Goal: Information Seeking & Learning: Learn about a topic

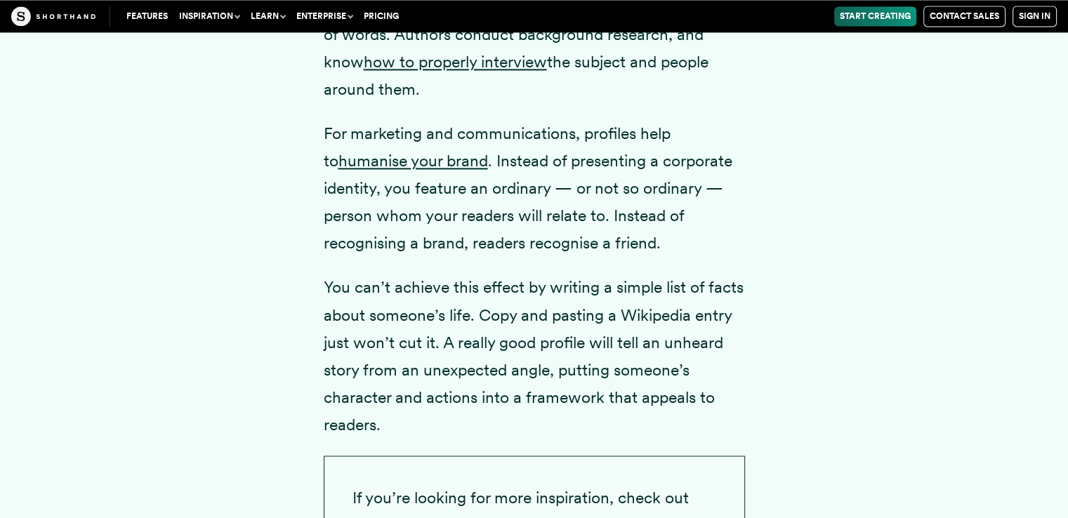
scroll to position [1966, 0]
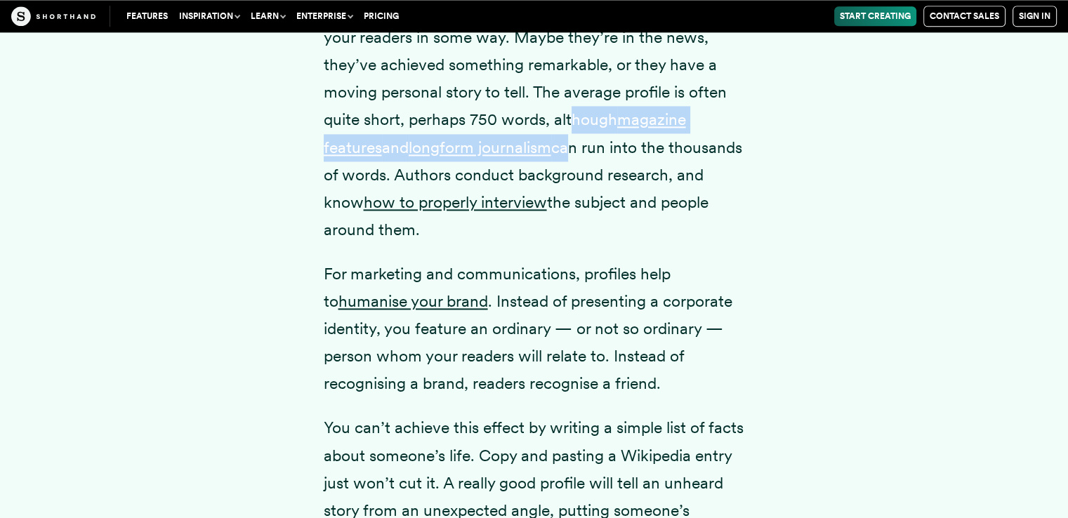
drag, startPoint x: 573, startPoint y: 147, endPoint x: 573, endPoint y: 163, distance: 16.2
click at [573, 163] on p "A profile story is a portrait of someone who is of interest to your readers in …" at bounding box center [534, 119] width 421 height 247
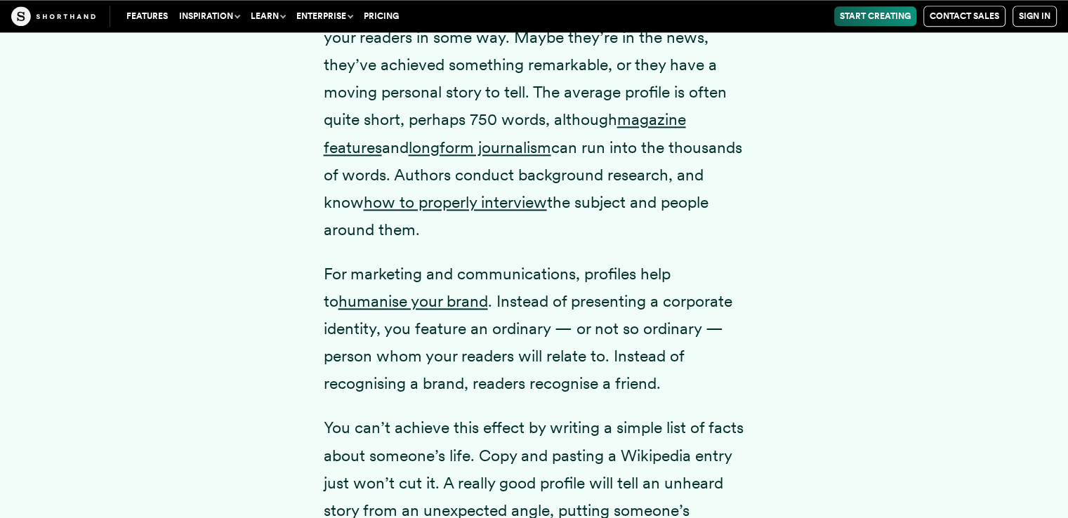
click at [808, 166] on div "A profile story is a portrait of someone who is of interest to your readers in …" at bounding box center [534, 353] width 955 height 802
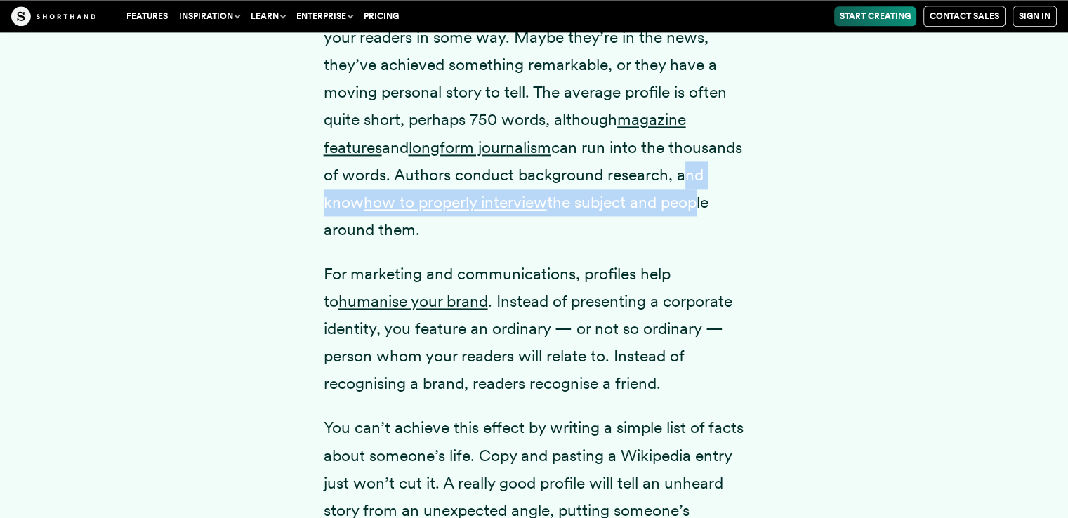
drag, startPoint x: 393, startPoint y: 224, endPoint x: 382, endPoint y: 261, distance: 38.2
click at [382, 244] on p "A profile story is a portrait of someone who is of interest to your readers in …" at bounding box center [534, 119] width 421 height 247
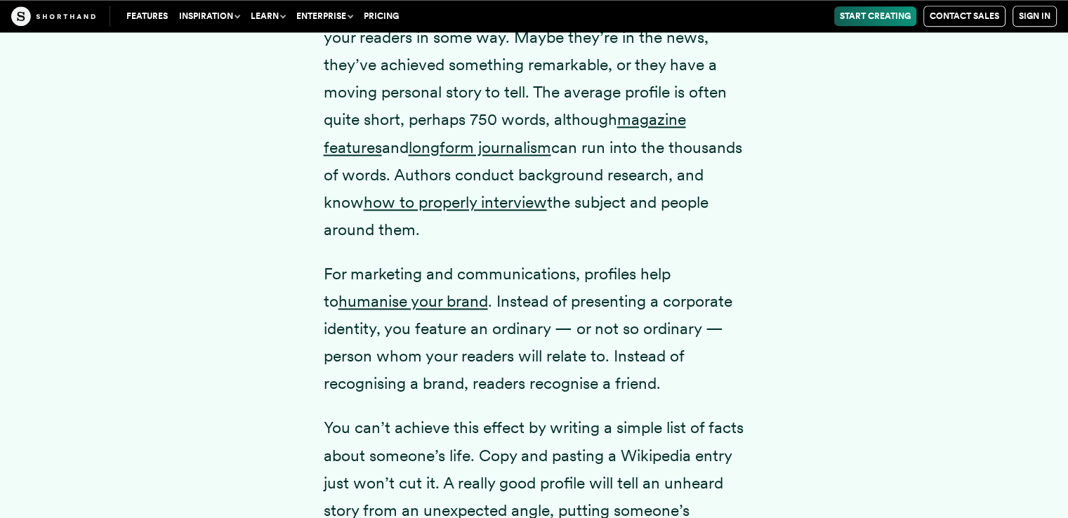
click at [603, 119] on p "A profile story is a portrait of someone who is of interest to your readers in …" at bounding box center [534, 119] width 421 height 247
click at [445, 150] on p "A profile story is a portrait of someone who is of interest to your readers in …" at bounding box center [534, 119] width 421 height 247
drag, startPoint x: 470, startPoint y: 152, endPoint x: 546, endPoint y: 146, distance: 75.3
click at [546, 146] on p "A profile story is a portrait of someone who is of interest to your readers in …" at bounding box center [534, 119] width 421 height 247
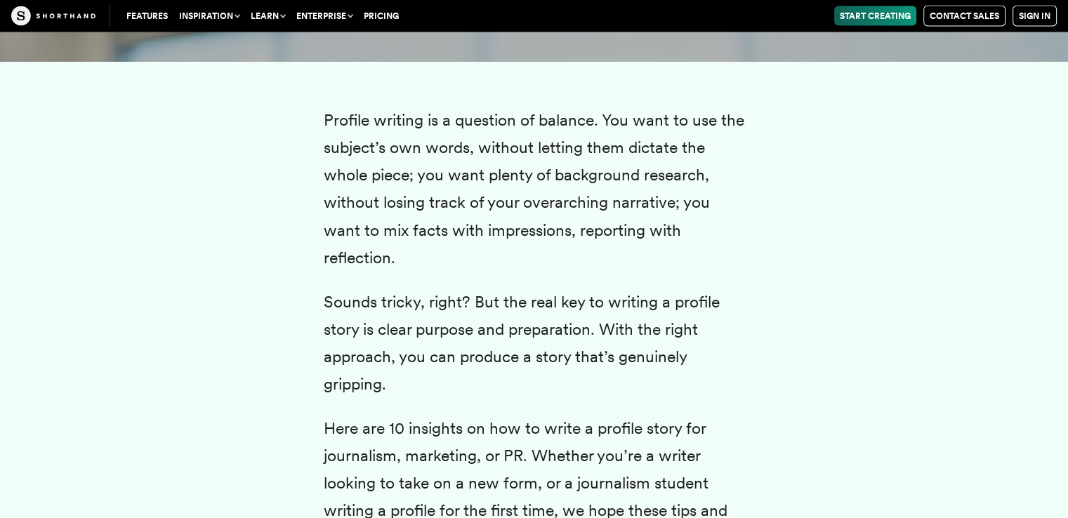
scroll to position [2949, 0]
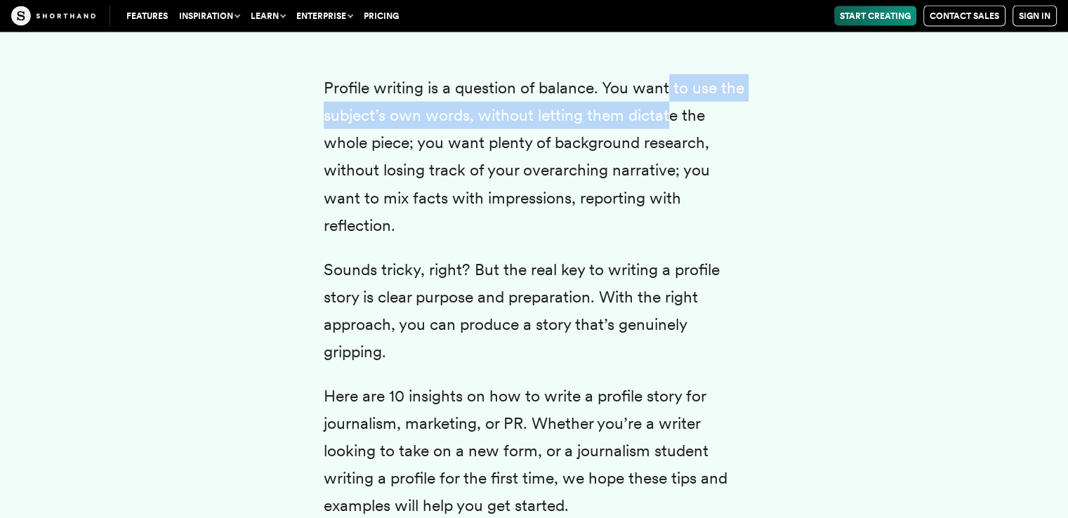
click at [666, 129] on p "Profile writing is a question of balance. You want to use the subject’s own wor…" at bounding box center [534, 156] width 421 height 165
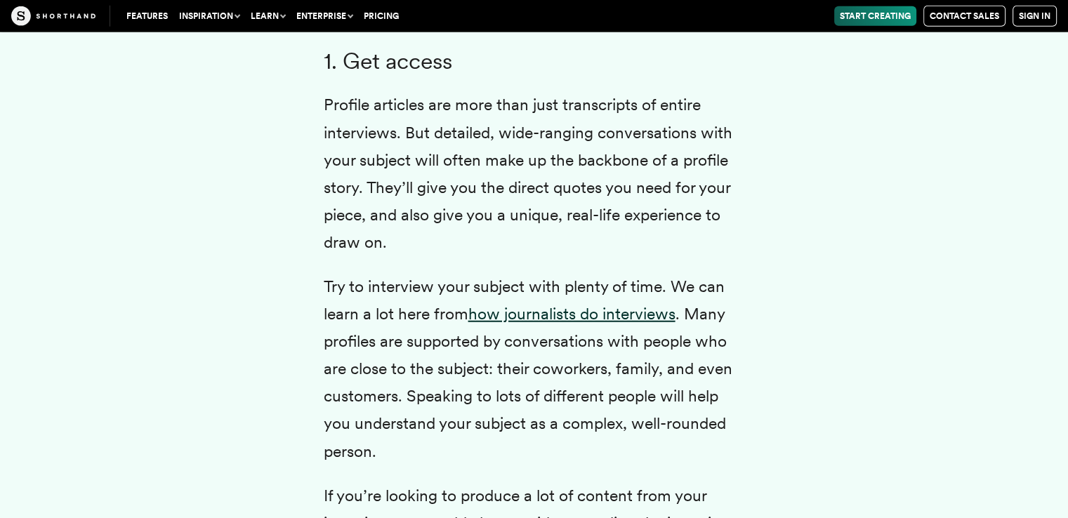
scroll to position [3652, 0]
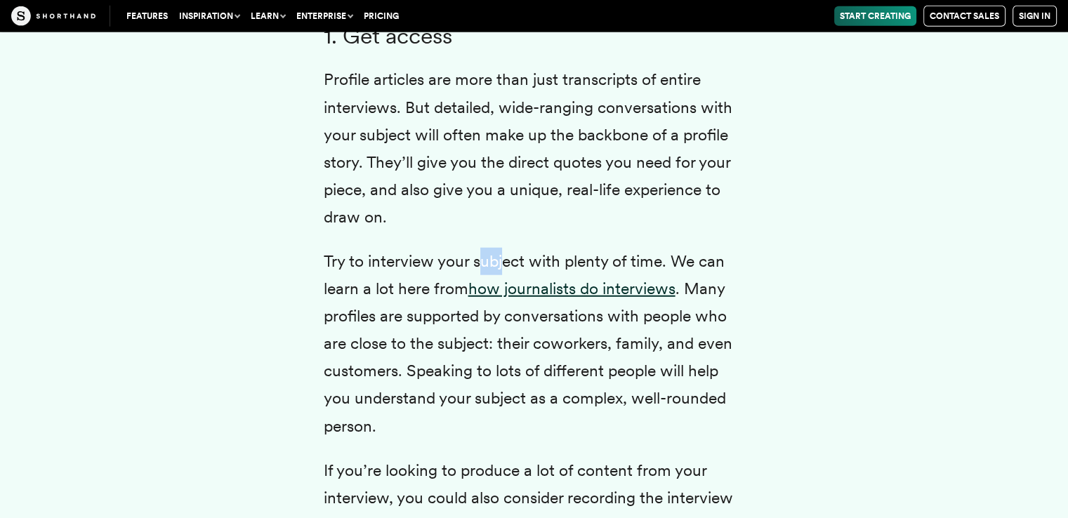
drag, startPoint x: 483, startPoint y: 285, endPoint x: 500, endPoint y: 298, distance: 21.5
click at [500, 298] on p "Try to interview your subject with plenty of time. We can learn a lot here from…" at bounding box center [534, 344] width 421 height 192
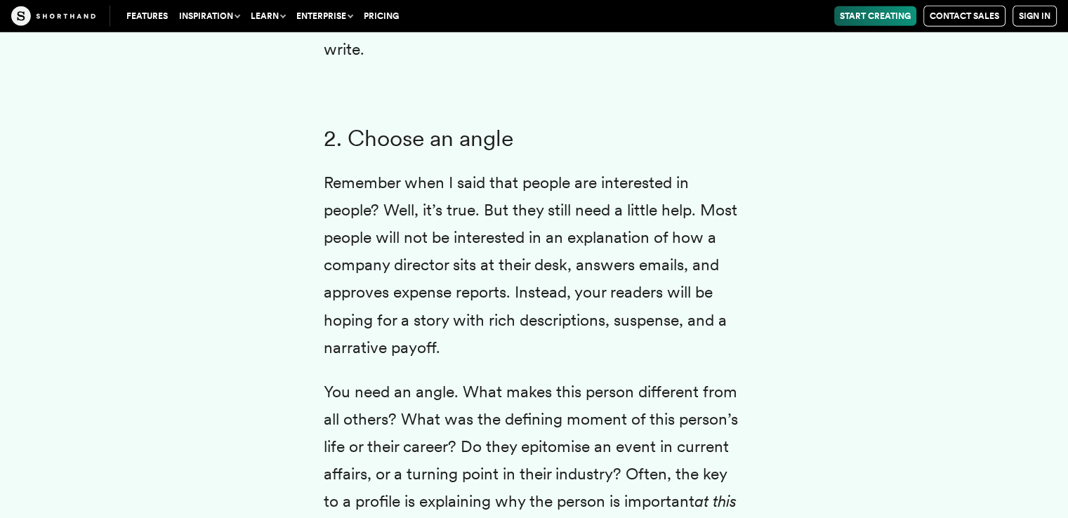
scroll to position [4354, 0]
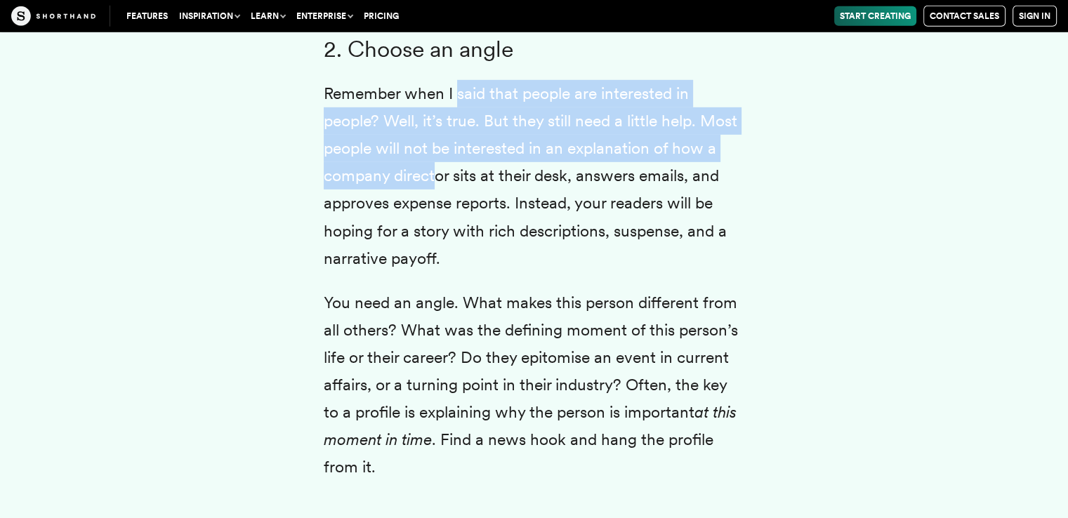
drag, startPoint x: 458, startPoint y: 129, endPoint x: 437, endPoint y: 193, distance: 67.3
click at [437, 193] on p "Remember when I said that people are interested in people? Well, it’s true. But…" at bounding box center [534, 176] width 421 height 192
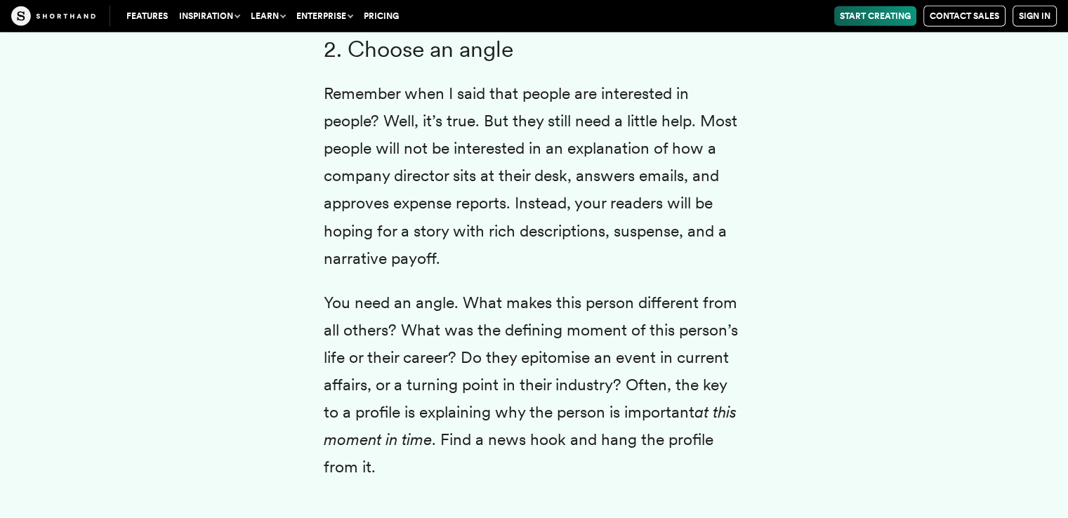
click at [587, 215] on p "Remember when I said that people are interested in people? Well, it’s true. But…" at bounding box center [534, 176] width 421 height 192
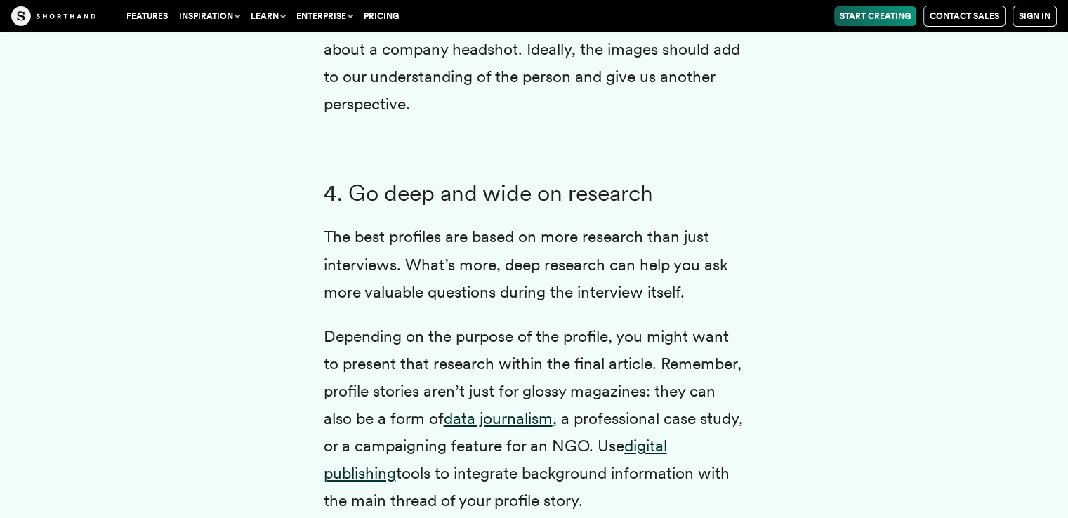
scroll to position [5126, 0]
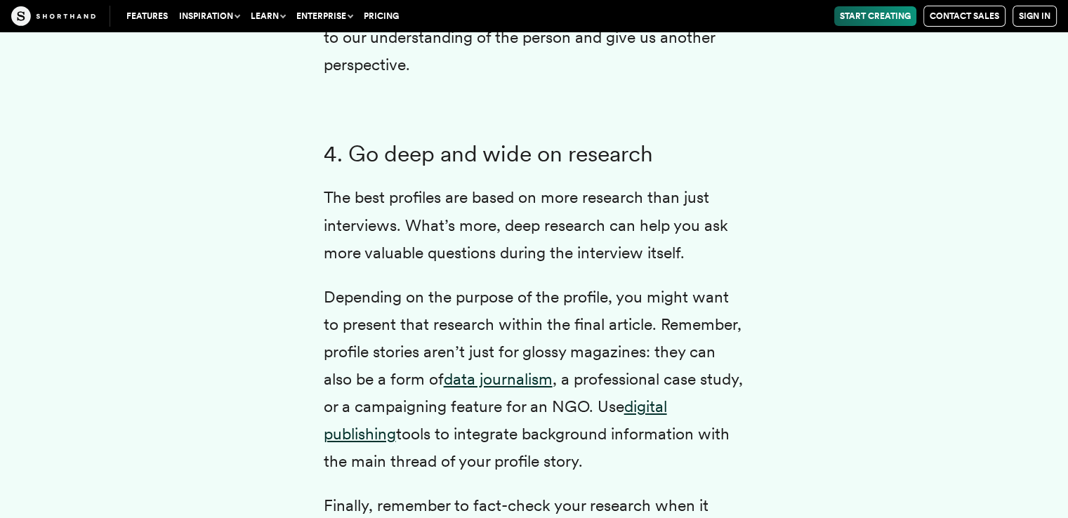
click at [399, 224] on p "The best profiles are based on more research than just interviews. What’s more,…" at bounding box center [534, 225] width 421 height 82
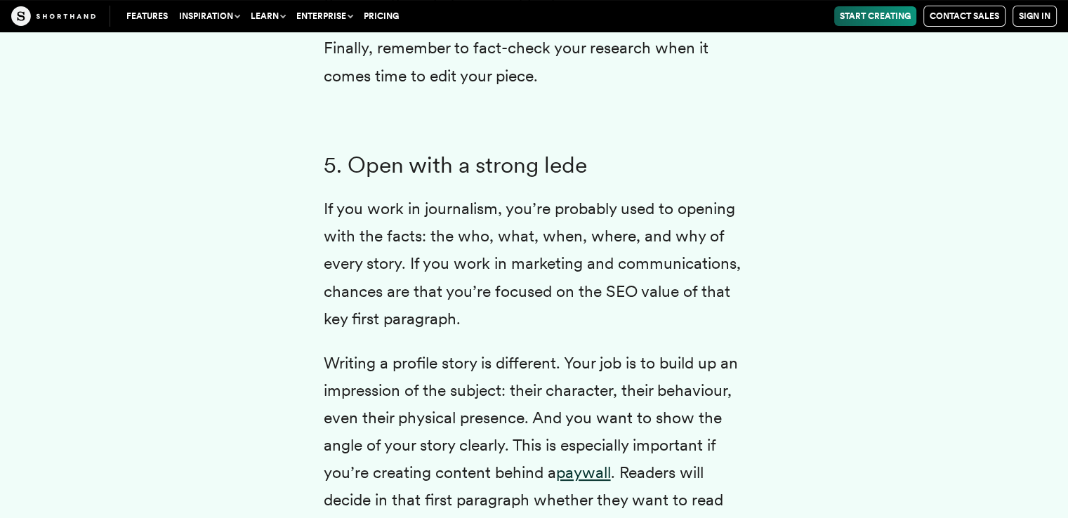
scroll to position [5618, 0]
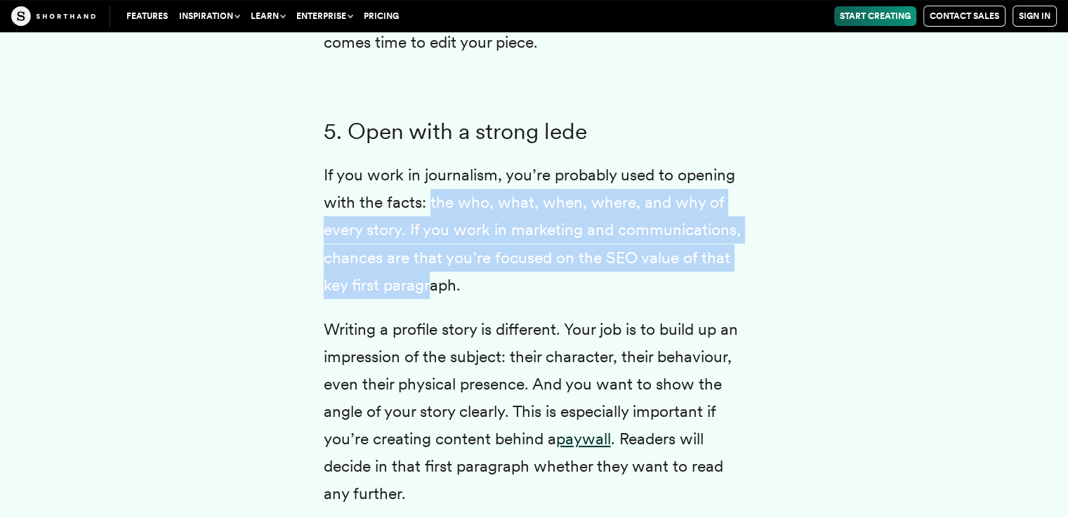
drag, startPoint x: 428, startPoint y: 229, endPoint x: 427, endPoint y: 303, distance: 74.4
click at [427, 298] on p "If you work in journalism, you’re probably used to opening with the facts: the …" at bounding box center [534, 230] width 421 height 137
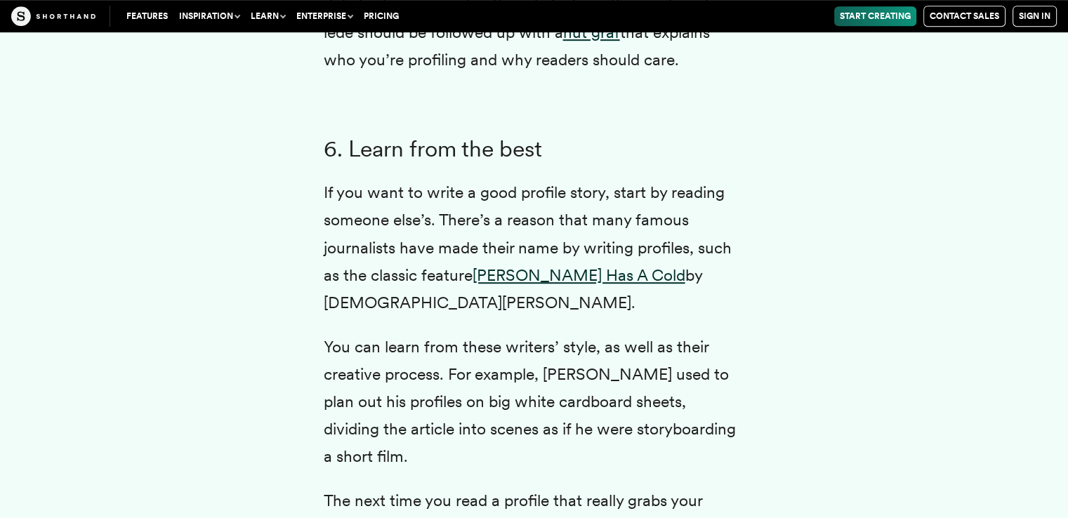
scroll to position [6180, 0]
click at [451, 206] on p "If you want to write a good profile story, start by reading someone else’s. The…" at bounding box center [534, 246] width 421 height 137
drag, startPoint x: 451, startPoint y: 228, endPoint x: 529, endPoint y: 231, distance: 78.0
click at [529, 231] on p "If you want to write a good profile story, start by reading someone else’s. The…" at bounding box center [534, 246] width 421 height 137
click at [367, 270] on p "If you want to write a good profile story, start by reading someone else’s. The…" at bounding box center [534, 246] width 421 height 137
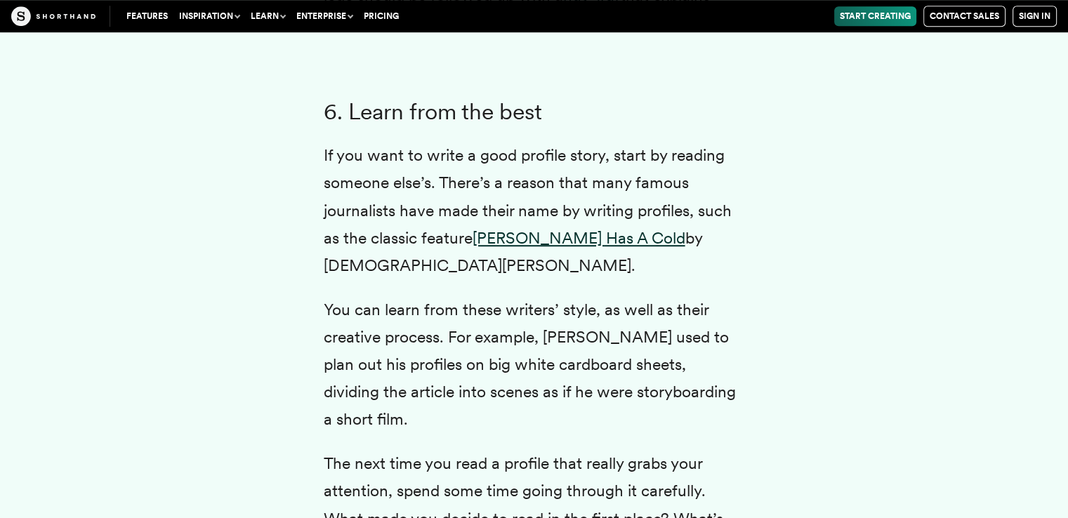
scroll to position [6250, 0]
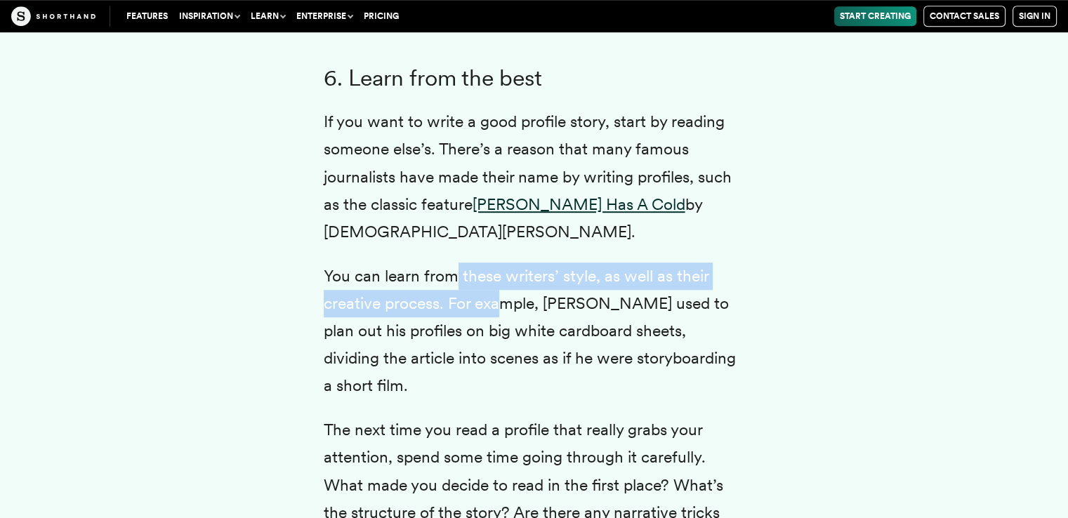
drag, startPoint x: 458, startPoint y: 307, endPoint x: 506, endPoint y: 334, distance: 55.3
click at [506, 334] on p "You can learn from these writers’ style, as well as their creative process. For…" at bounding box center [534, 331] width 421 height 137
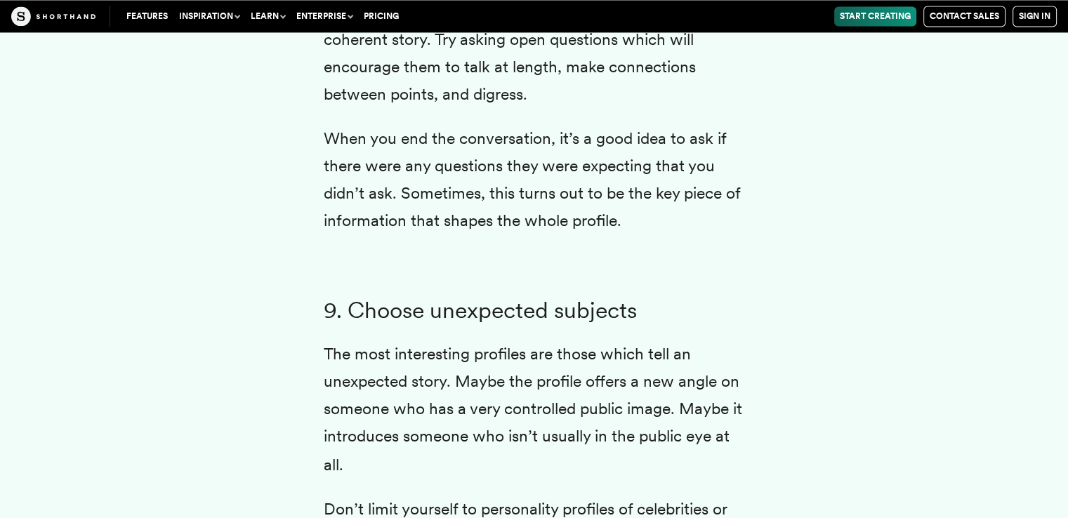
scroll to position [7724, 0]
